Goal: Submit feedback/report problem: Submit feedback/report problem

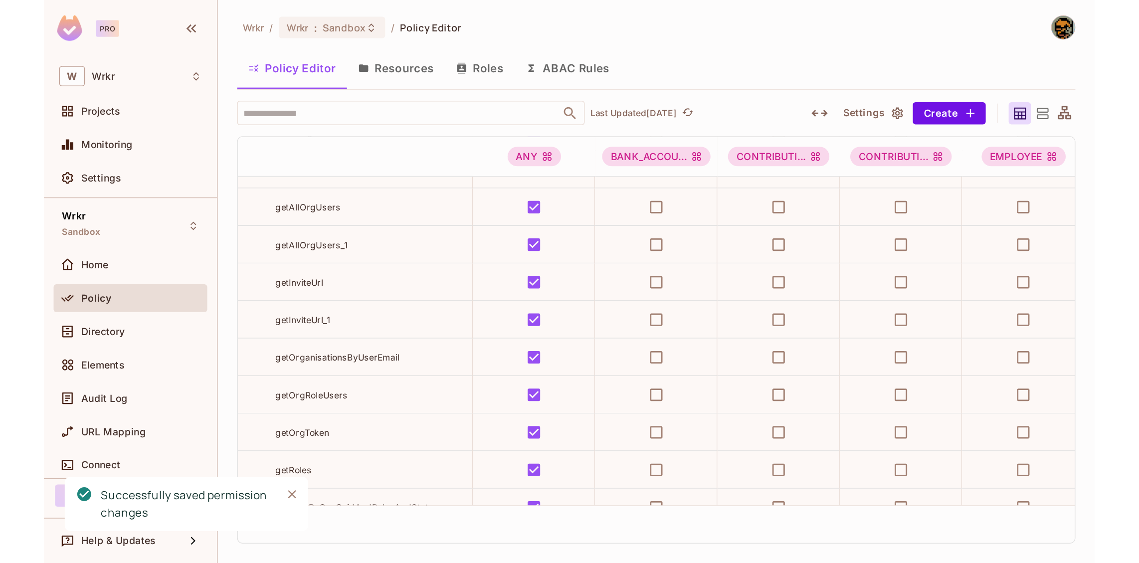
scroll to position [9126, 0]
